Goal: Task Accomplishment & Management: Use online tool/utility

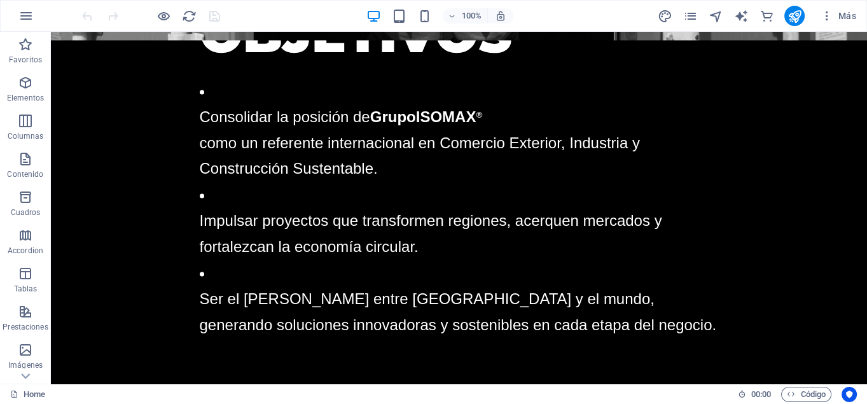
scroll to position [2776, 0]
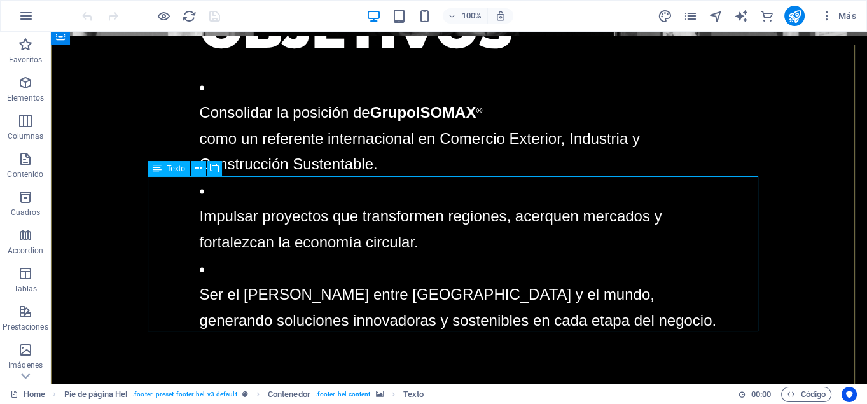
click at [176, 171] on span "Texto" at bounding box center [176, 169] width 18 height 8
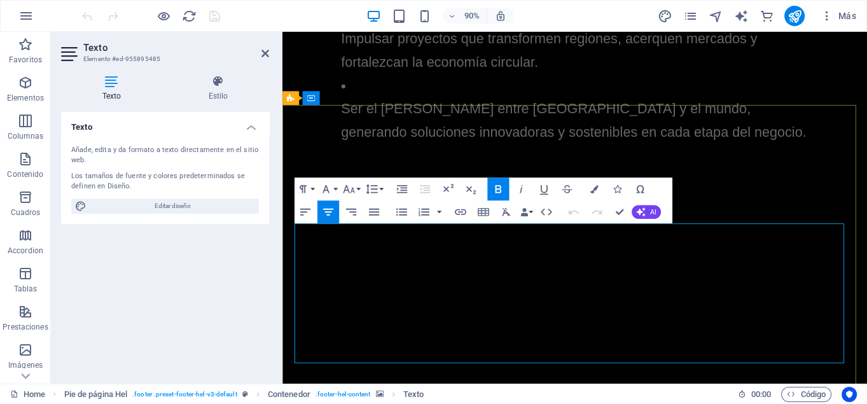
scroll to position [3080, 0]
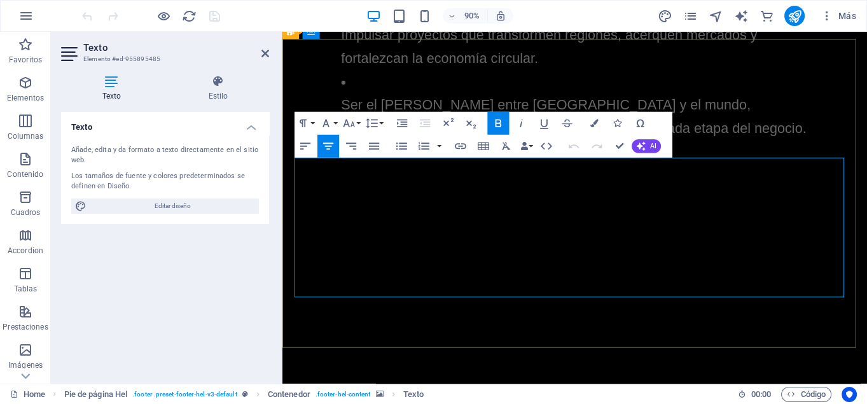
drag, startPoint x: 525, startPoint y: 299, endPoint x: 686, endPoint y: 294, distance: 161.0
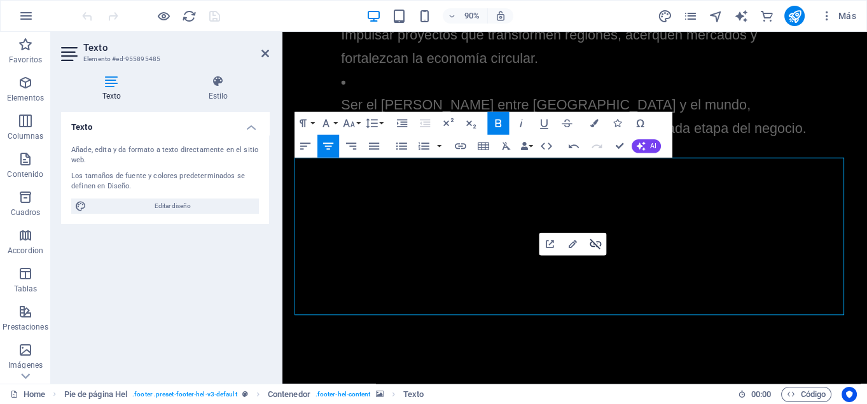
click at [594, 243] on icon "button" at bounding box center [595, 244] width 11 height 10
drag, startPoint x: 620, startPoint y: 294, endPoint x: 641, endPoint y: 295, distance: 21.0
click at [460, 145] on icon "button" at bounding box center [461, 146] width 14 height 14
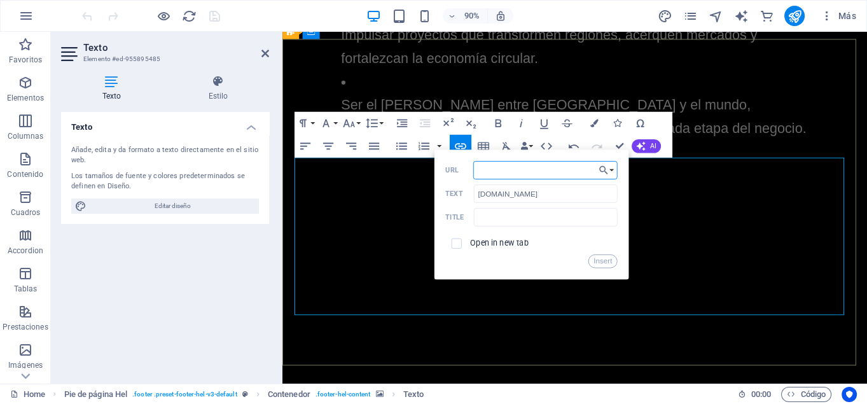
paste input "[URL][DOMAIN_NAME]"
type input "[URL][DOMAIN_NAME]"
click at [541, 221] on input "text" at bounding box center [545, 217] width 143 height 18
type input "isomaxdubai"
click at [602, 258] on button "Insert" at bounding box center [602, 261] width 29 height 14
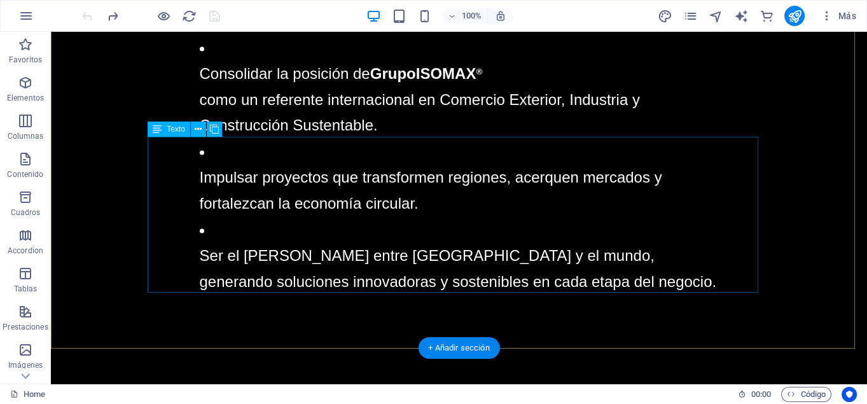
scroll to position [2820, 0]
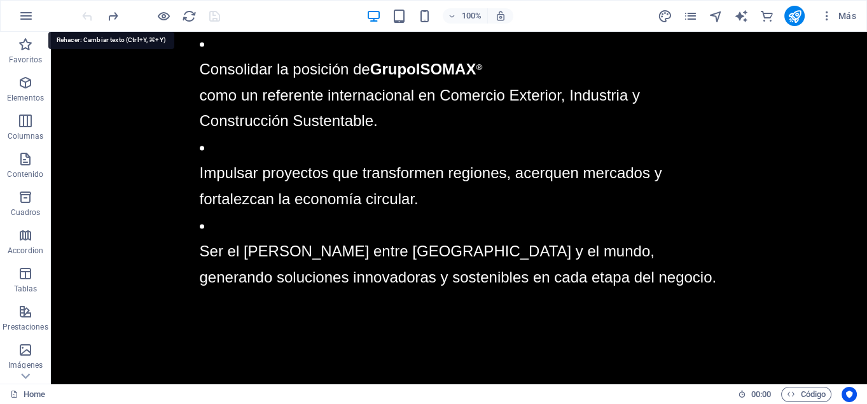
click at [113, 12] on icon "redo" at bounding box center [113, 16] width 15 height 15
click at [113, 12] on div at bounding box center [151, 16] width 143 height 20
click at [112, 12] on div at bounding box center [151, 16] width 143 height 20
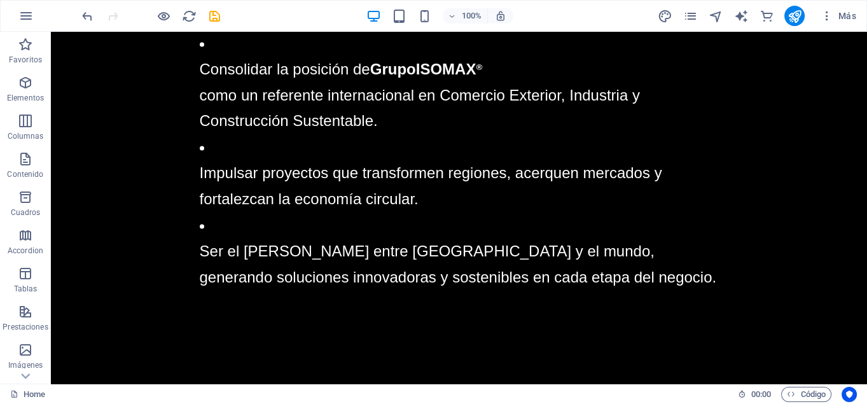
click at [111, 12] on div at bounding box center [151, 16] width 143 height 20
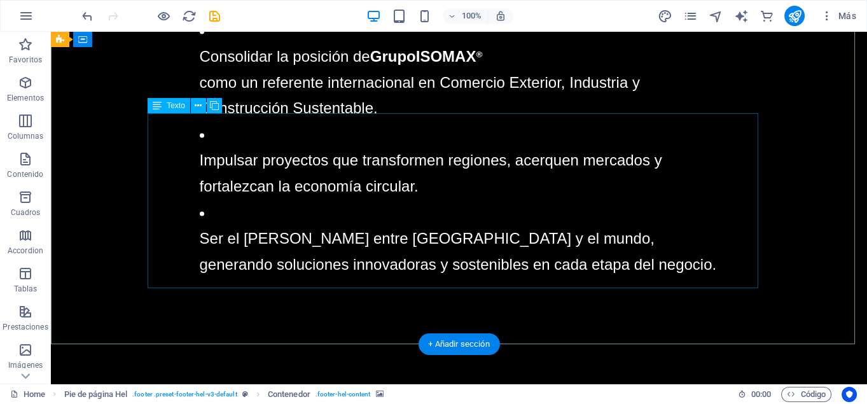
scroll to position [2839, 0]
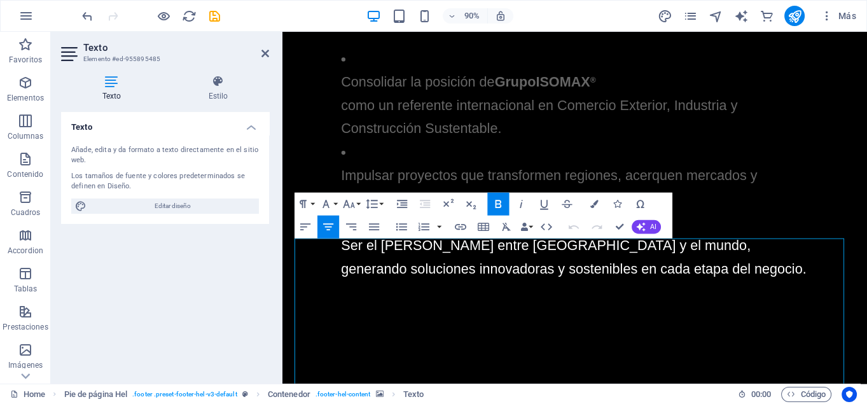
scroll to position [3084, 0]
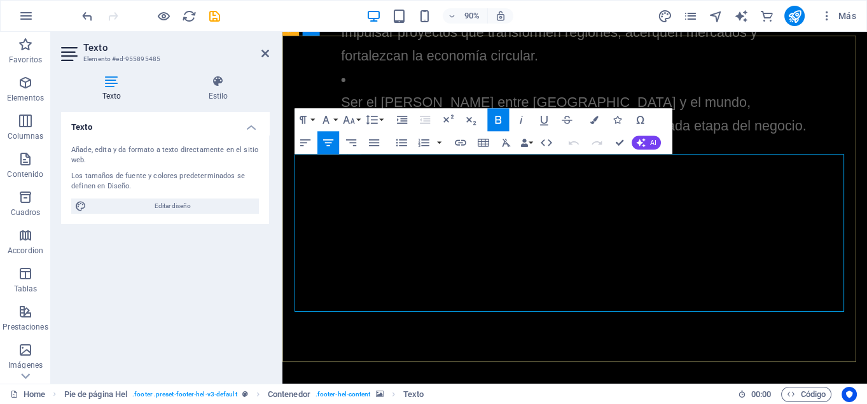
drag, startPoint x: 534, startPoint y: 292, endPoint x: 686, endPoint y: 296, distance: 152.1
click at [461, 141] on icon "button" at bounding box center [460, 143] width 11 height 6
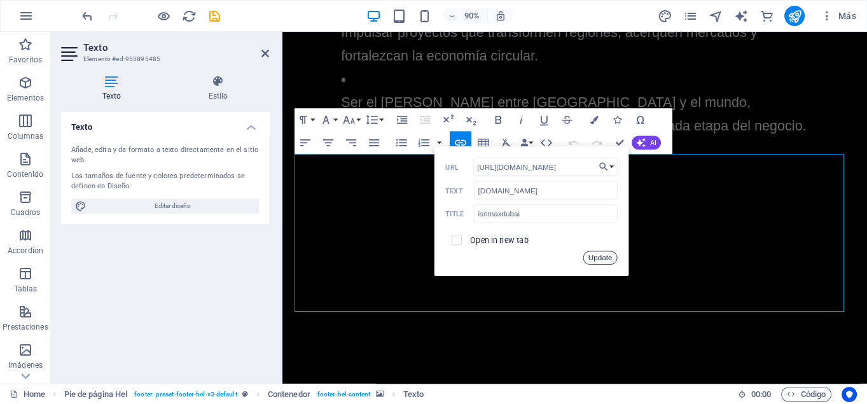
click at [601, 253] on button "Update" at bounding box center [600, 258] width 34 height 14
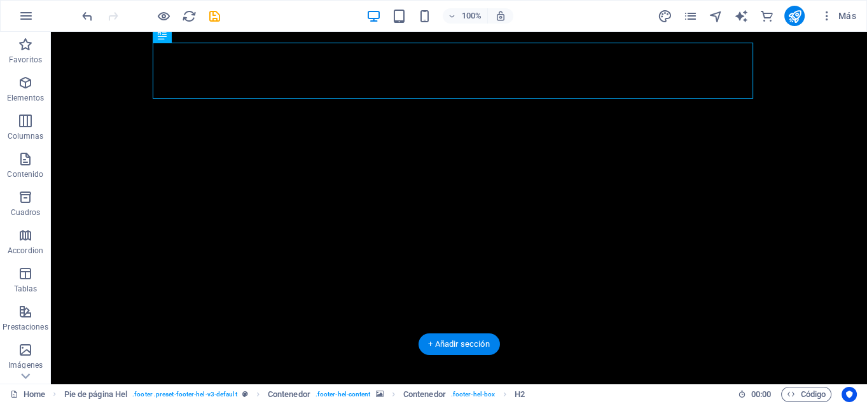
scroll to position [2839, 0]
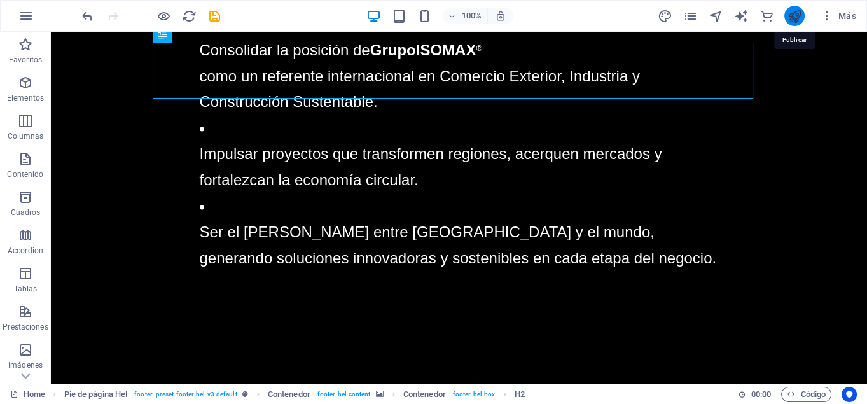
click at [793, 16] on icon "publish" at bounding box center [795, 16] width 15 height 15
